Goal: Find specific page/section: Find specific page/section

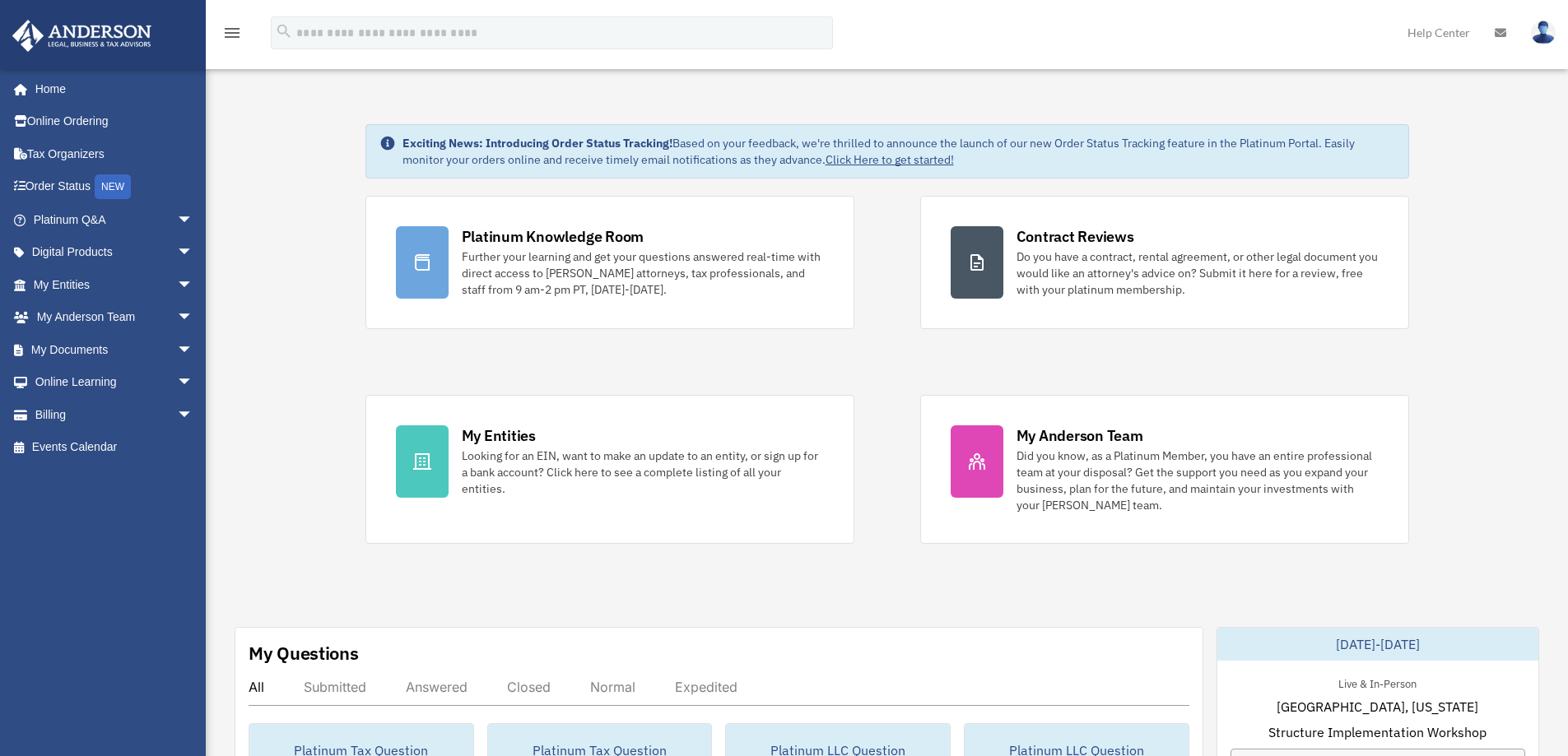
click at [177, 350] on span "arrow_drop_down" at bounding box center [193, 350] width 33 height 33
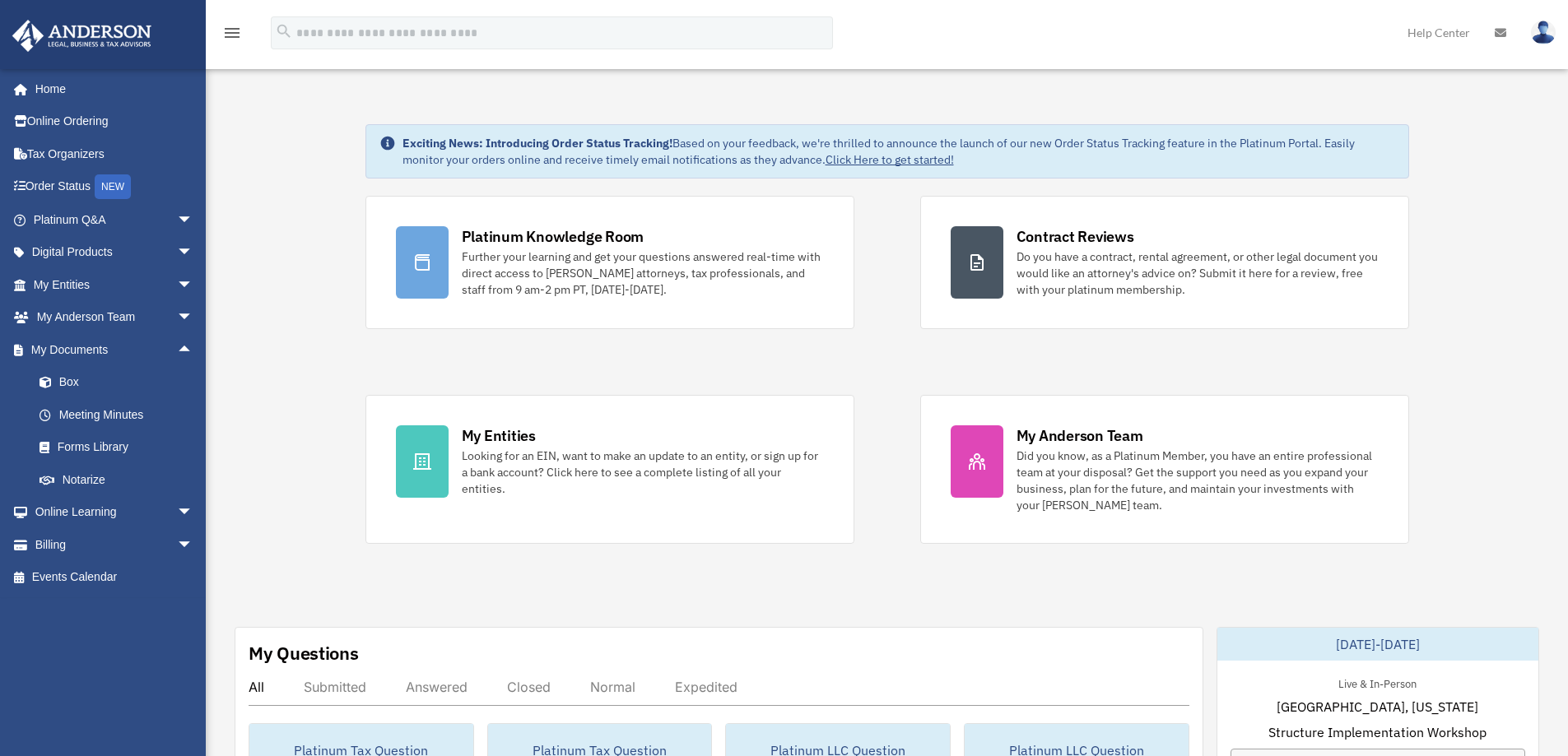
click at [77, 378] on link "Box" at bounding box center [121, 382] width 195 height 33
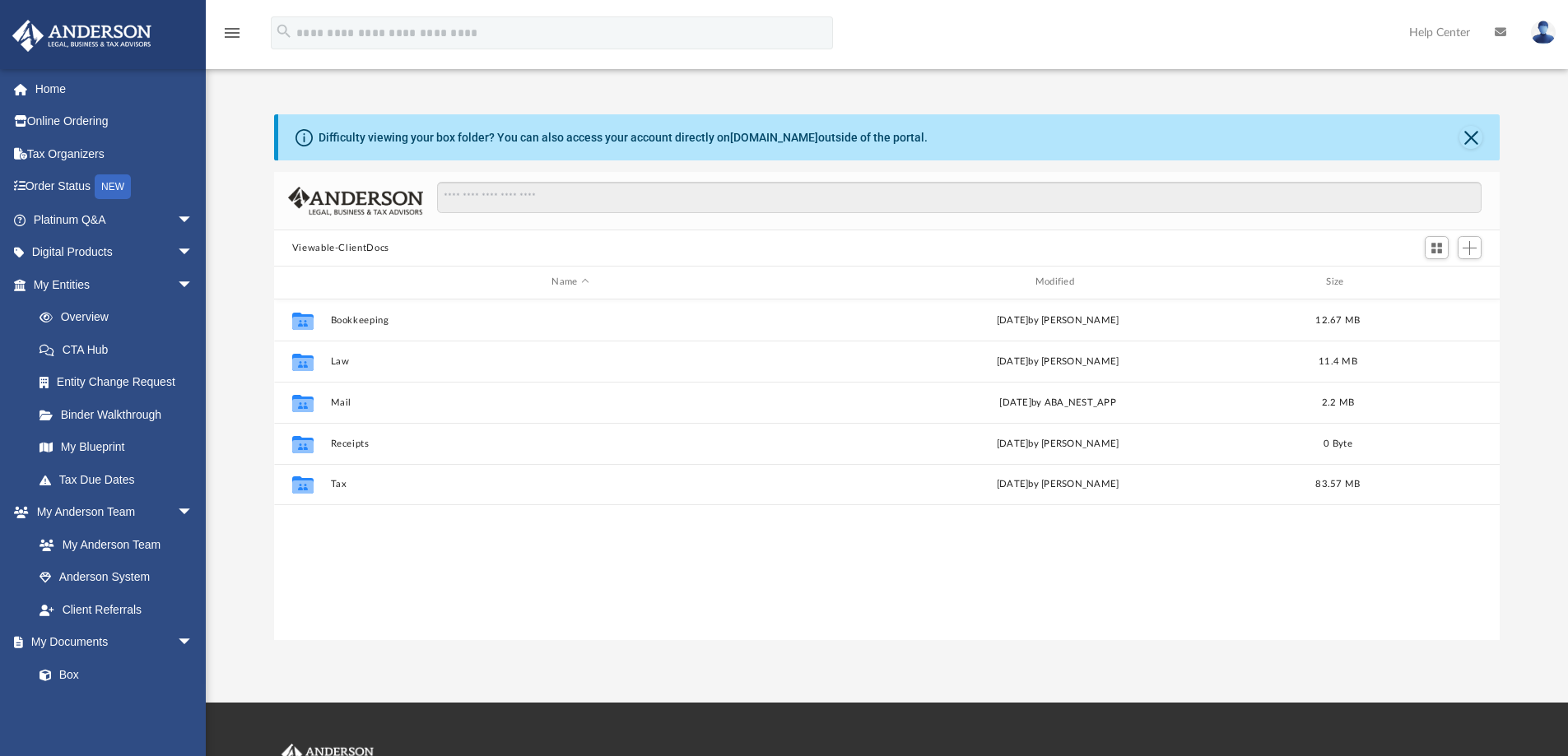
scroll to position [362, 1213]
click at [343, 323] on button "Bookkeeping" at bounding box center [570, 321] width 479 height 11
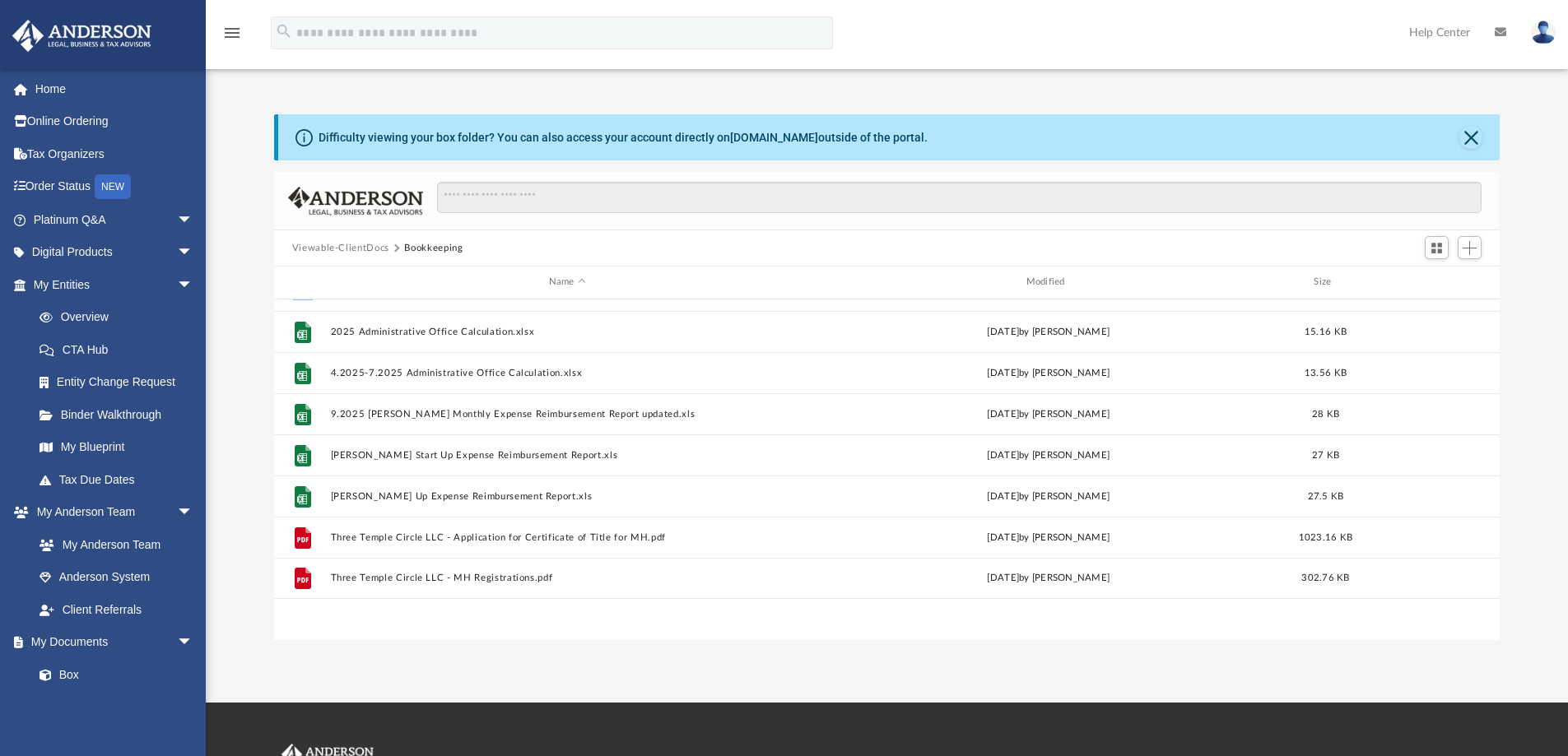
scroll to position [0, 0]
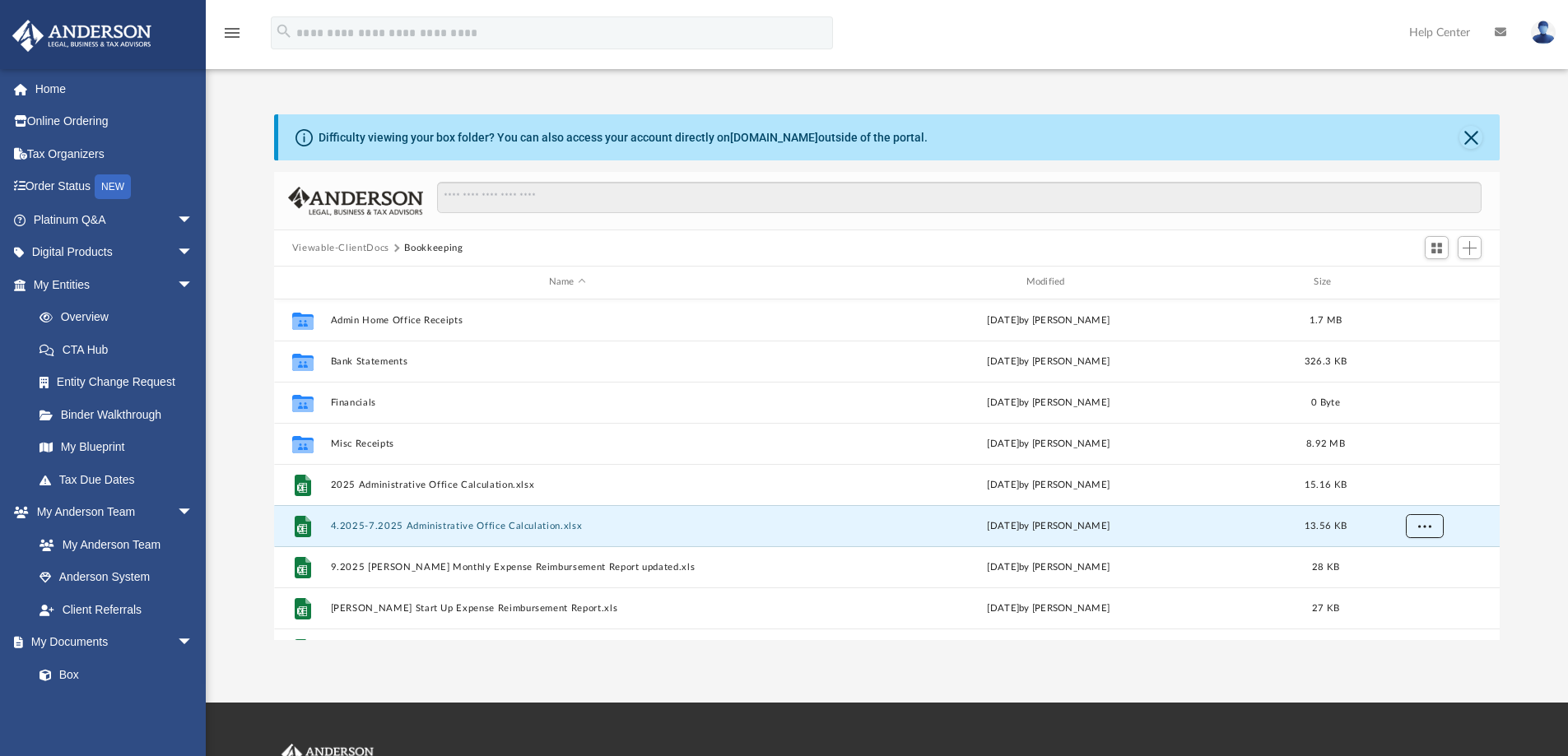
drag, startPoint x: 473, startPoint y: 528, endPoint x: 1430, endPoint y: 528, distance: 957.0
click at [1430, 528] on span "More options" at bounding box center [1424, 525] width 14 height 9
click at [1468, 135] on button "Close" at bounding box center [1471, 138] width 23 height 23
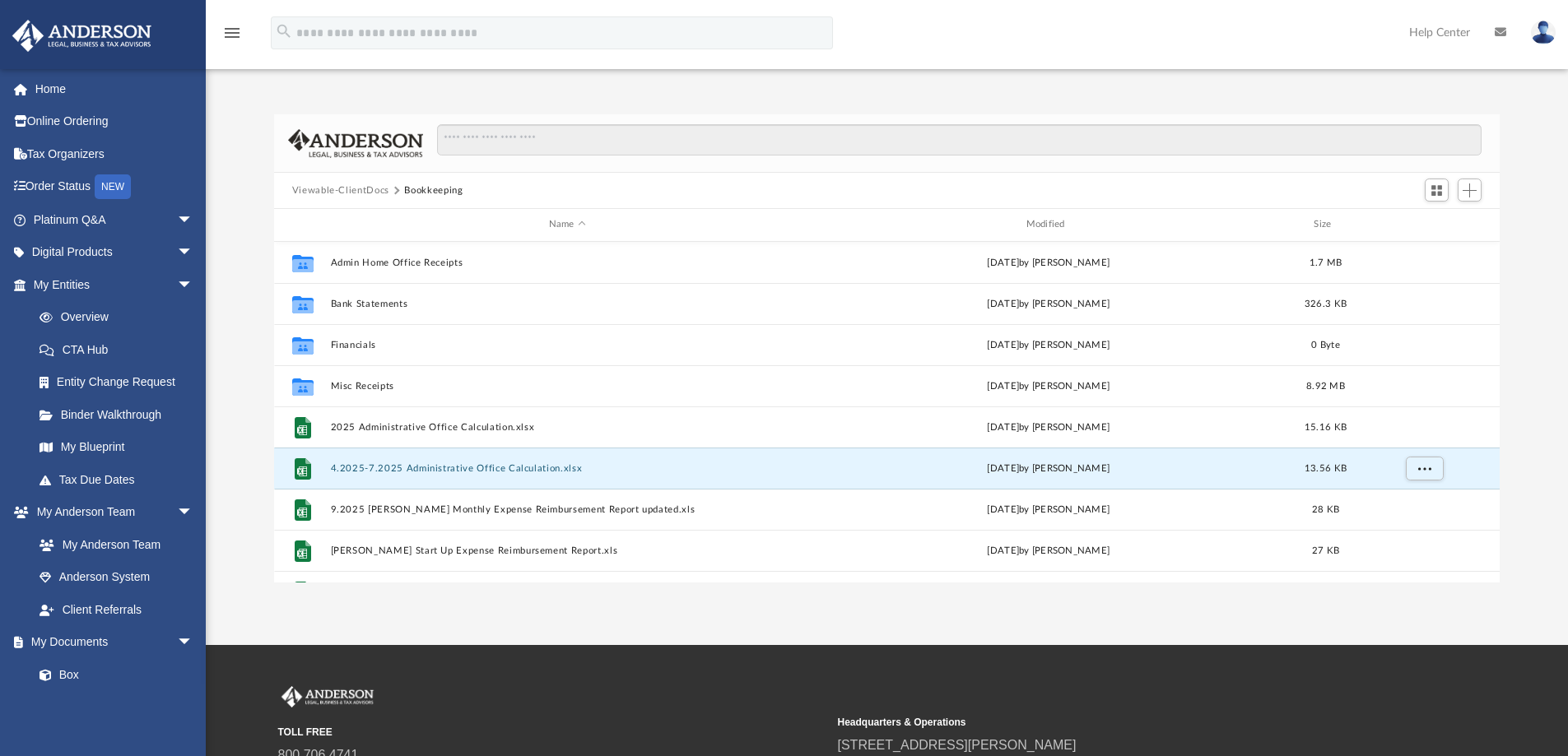
scroll to position [82, 0]
